Goal: Find specific page/section: Find specific page/section

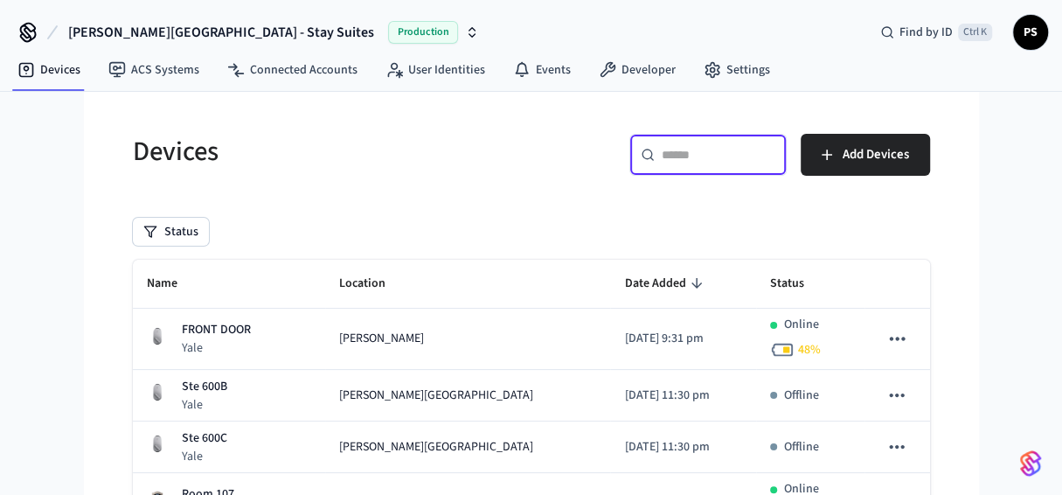
click at [681, 162] on input "text" at bounding box center [718, 154] width 114 height 17
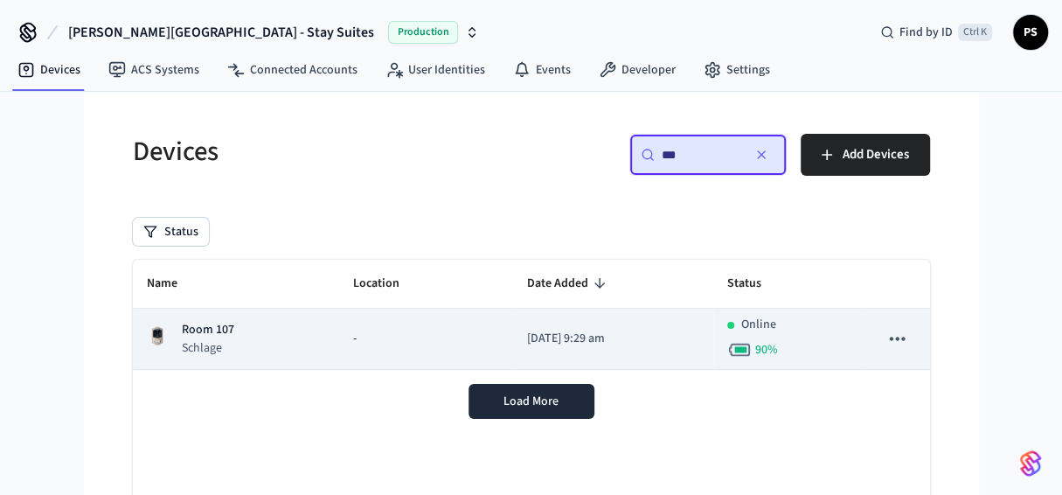
type input "***"
click at [344, 327] on td "-" at bounding box center [426, 338] width 174 height 61
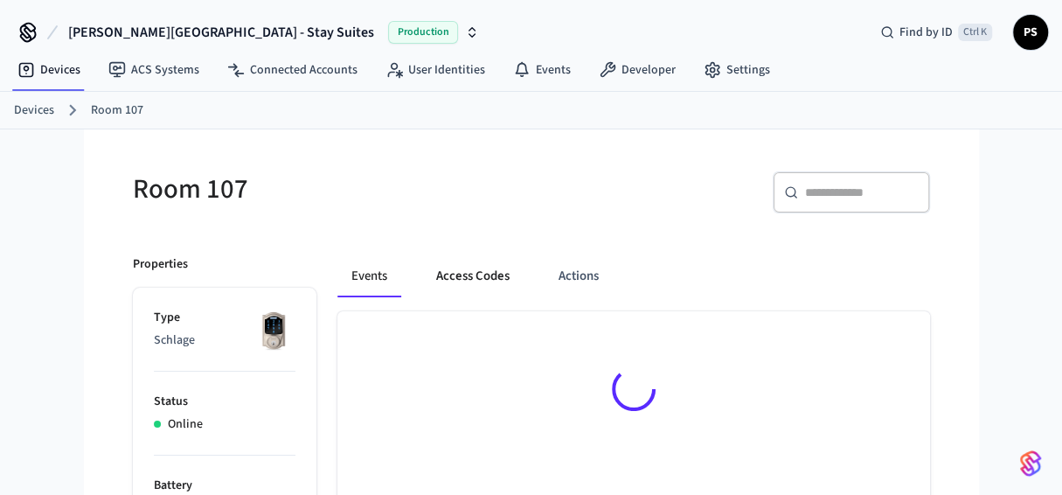
click at [478, 278] on button "Access Codes" at bounding box center [472, 276] width 101 height 42
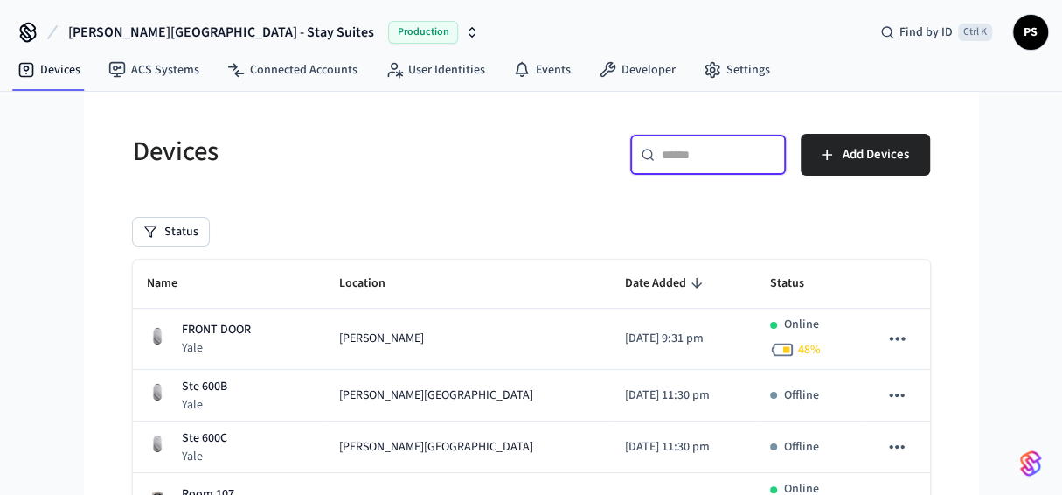
click at [678, 162] on input "text" at bounding box center [718, 154] width 114 height 17
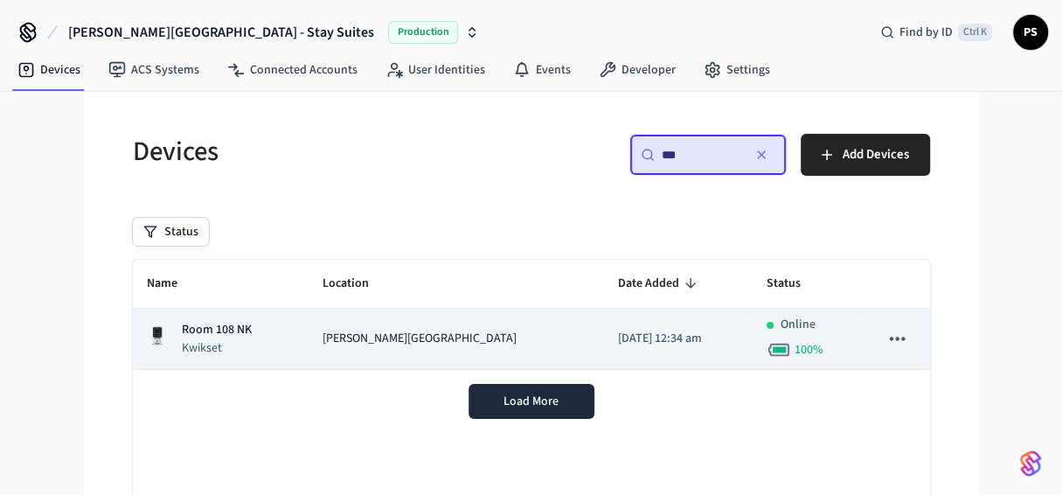
type input "***"
click at [212, 329] on p "Room 108 NK" at bounding box center [217, 330] width 70 height 18
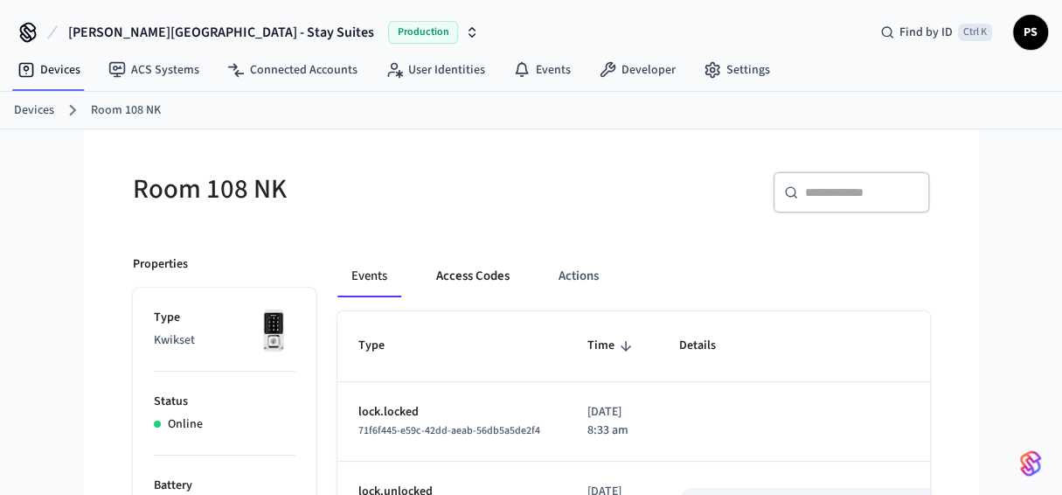
click at [497, 280] on button "Access Codes" at bounding box center [472, 276] width 101 height 42
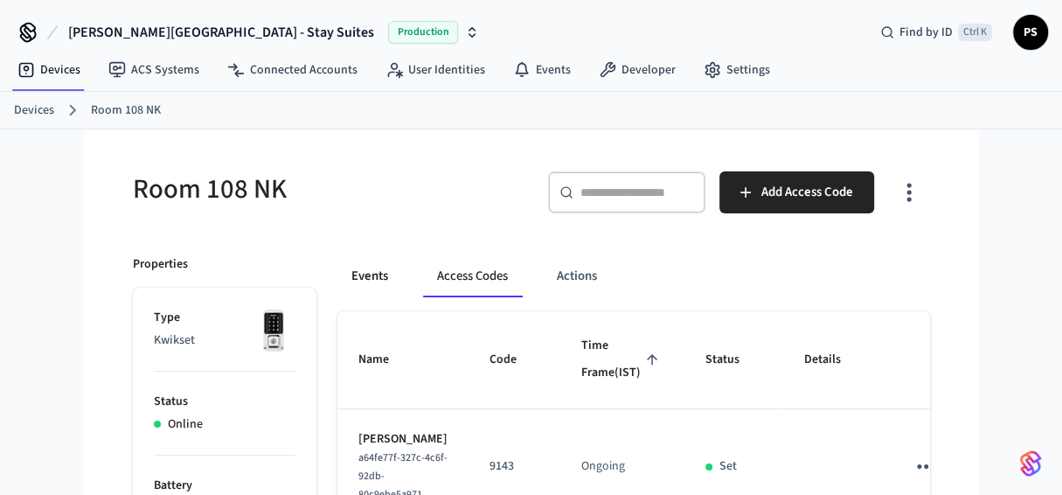
click at [374, 270] on button "Events" at bounding box center [369, 276] width 65 height 42
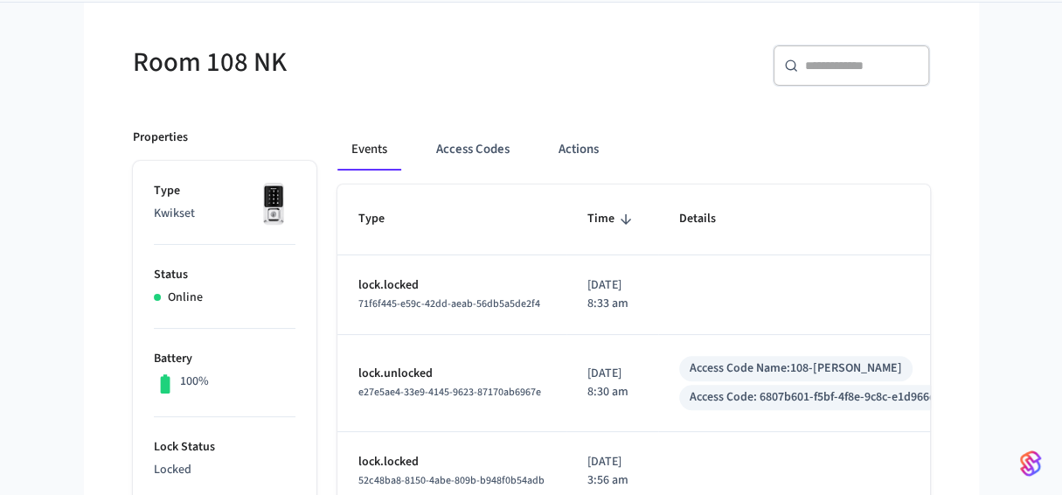
scroll to position [86, 0]
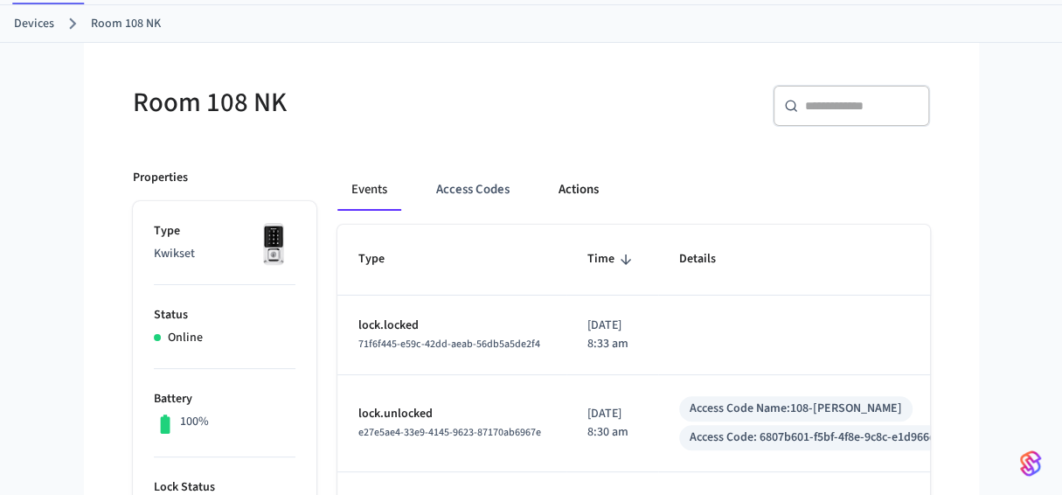
click at [576, 200] on button "Actions" at bounding box center [578, 190] width 68 height 42
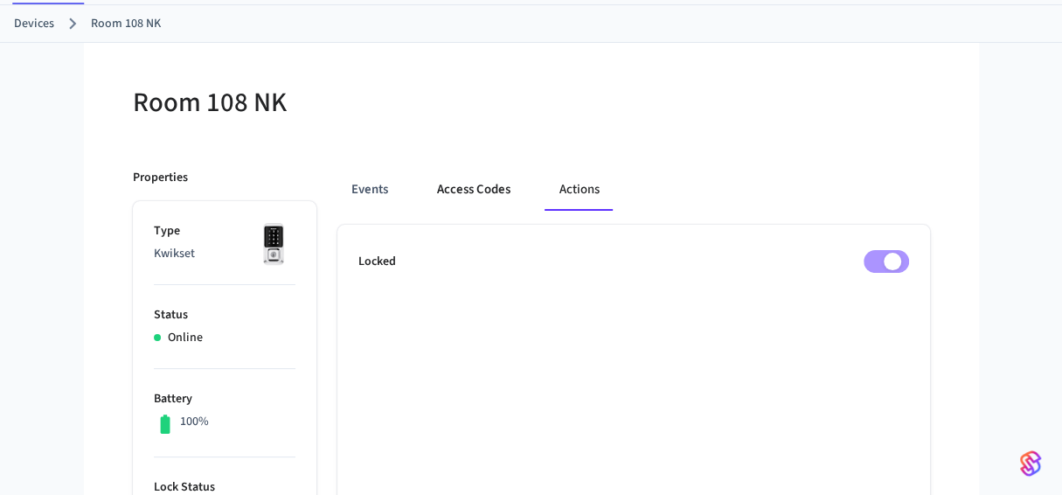
click at [454, 183] on button "Access Codes" at bounding box center [473, 190] width 101 height 42
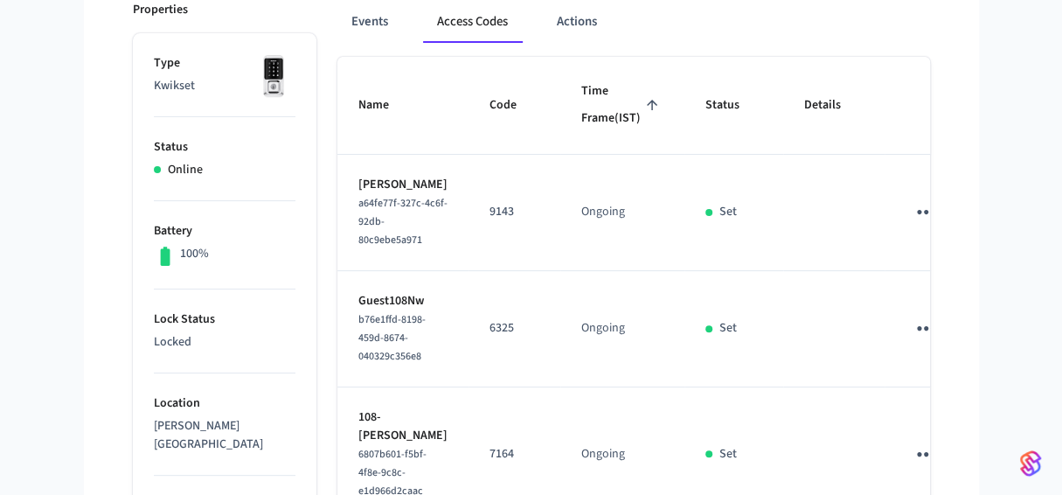
scroll to position [0, 0]
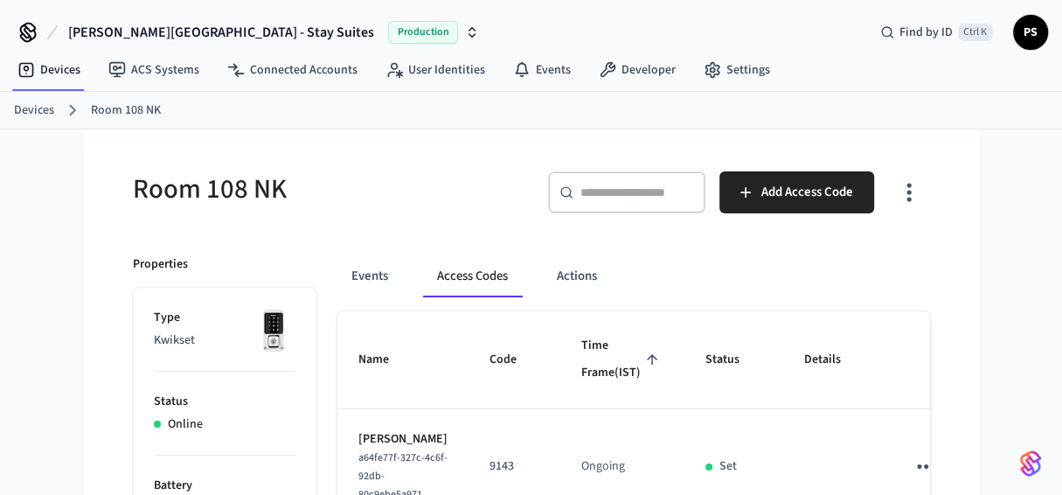
click at [29, 107] on link "Devices" at bounding box center [34, 110] width 40 height 18
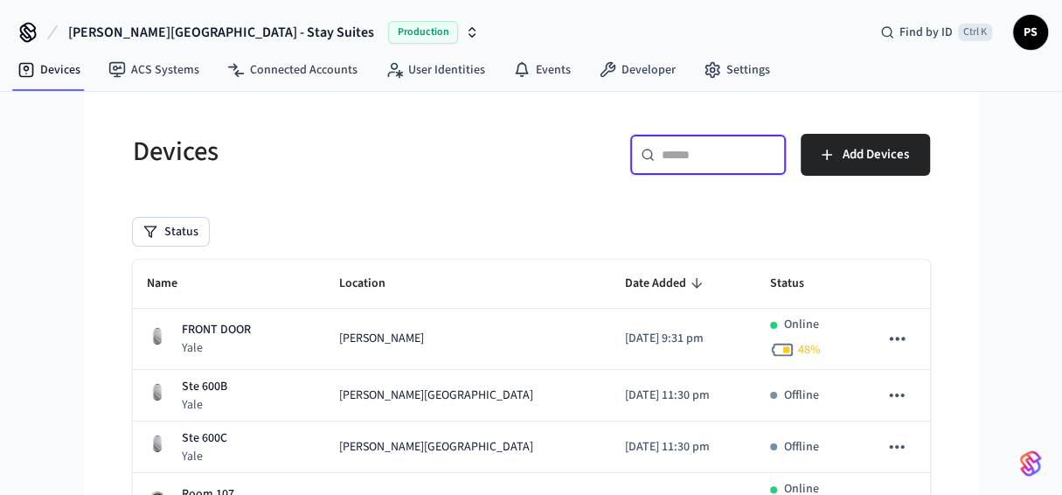
click at [671, 156] on input "text" at bounding box center [718, 154] width 114 height 17
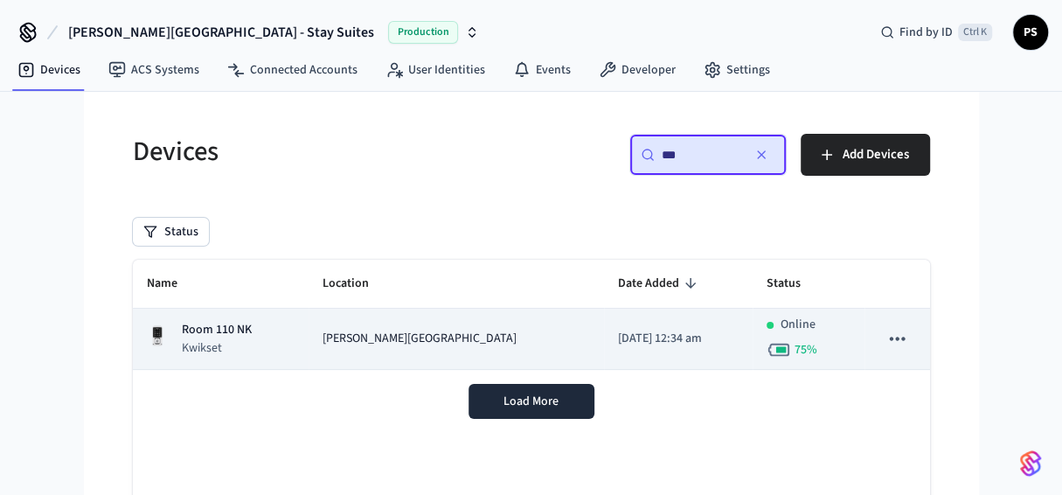
type input "***"
click at [449, 338] on div "[PERSON_NAME][GEOGRAPHIC_DATA]" at bounding box center [455, 338] width 266 height 18
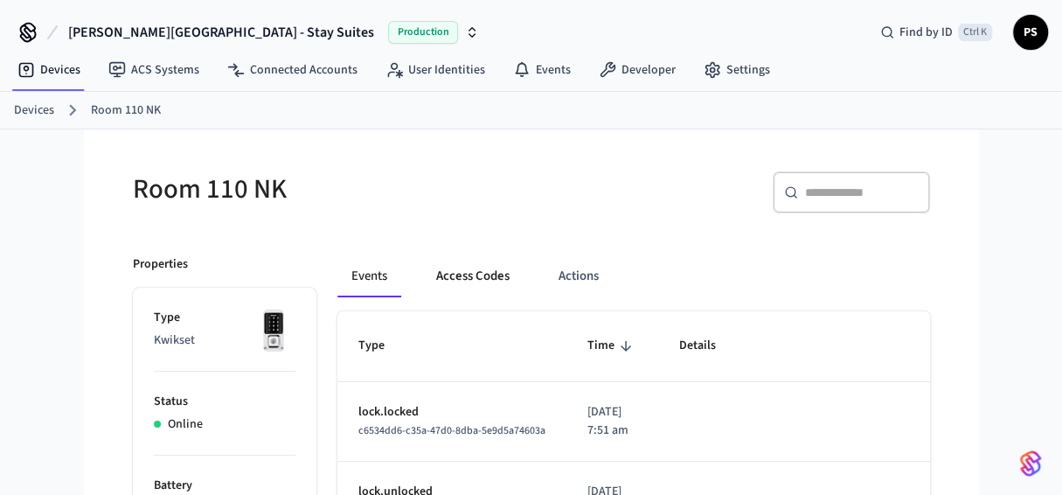
click at [482, 269] on button "Access Codes" at bounding box center [472, 276] width 101 height 42
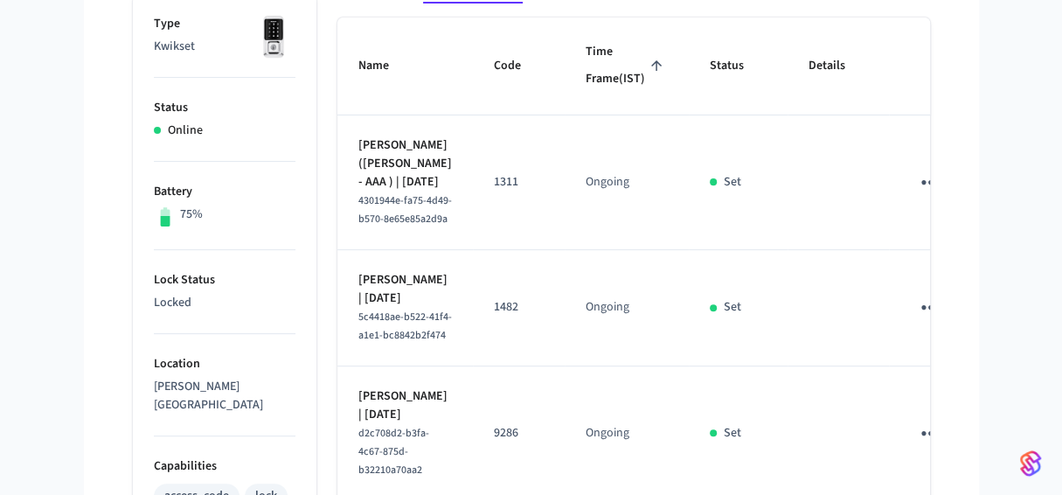
scroll to position [258, 0]
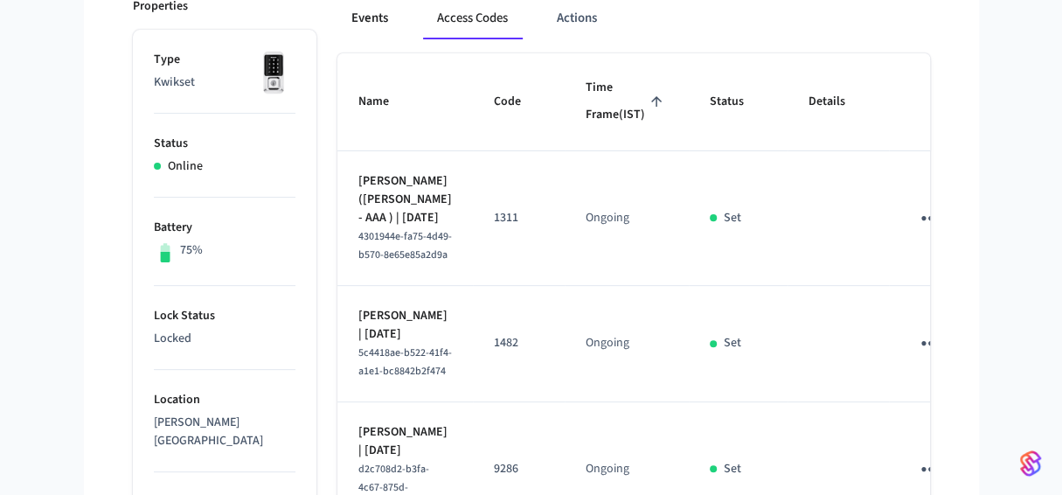
click at [378, 22] on button "Events" at bounding box center [369, 18] width 65 height 42
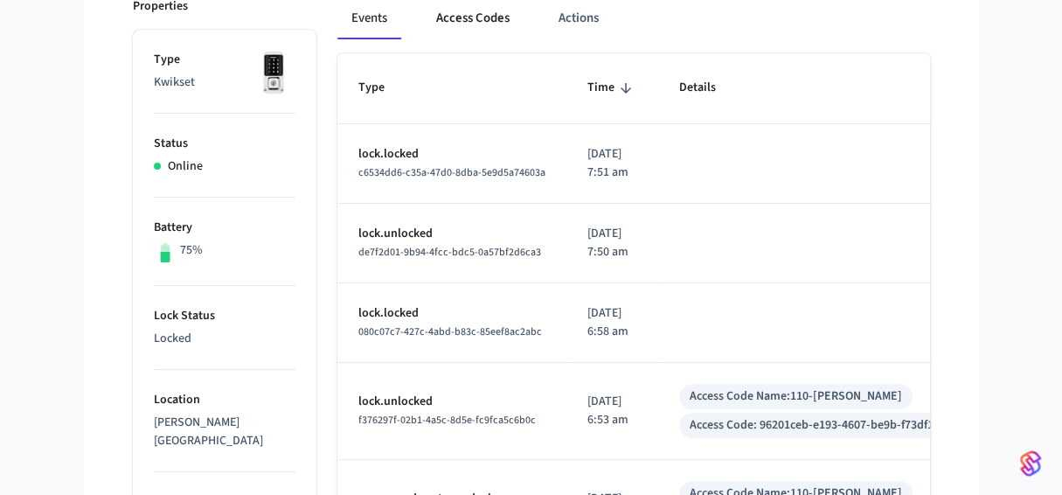
click at [491, 9] on button "Access Codes" at bounding box center [472, 18] width 101 height 42
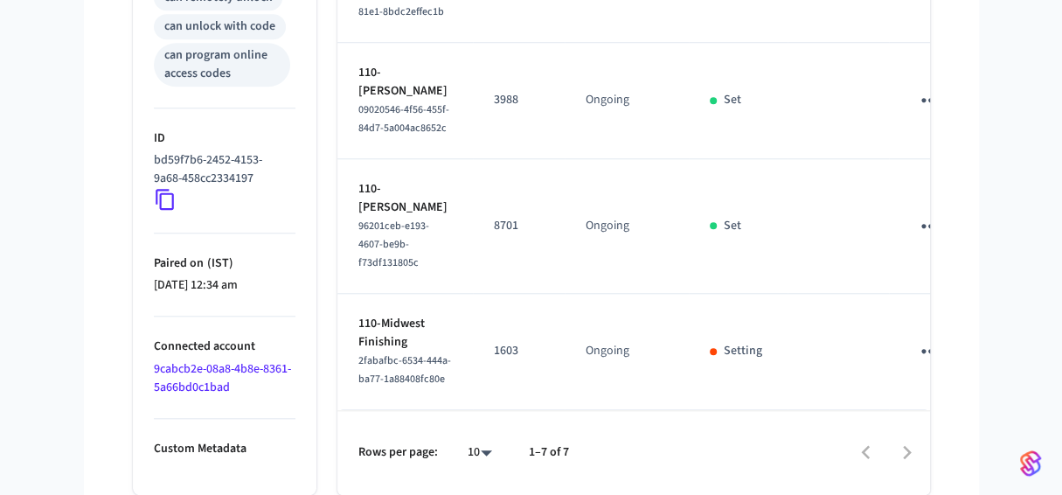
scroll to position [1214, 0]
